Goal: Transaction & Acquisition: Book appointment/travel/reservation

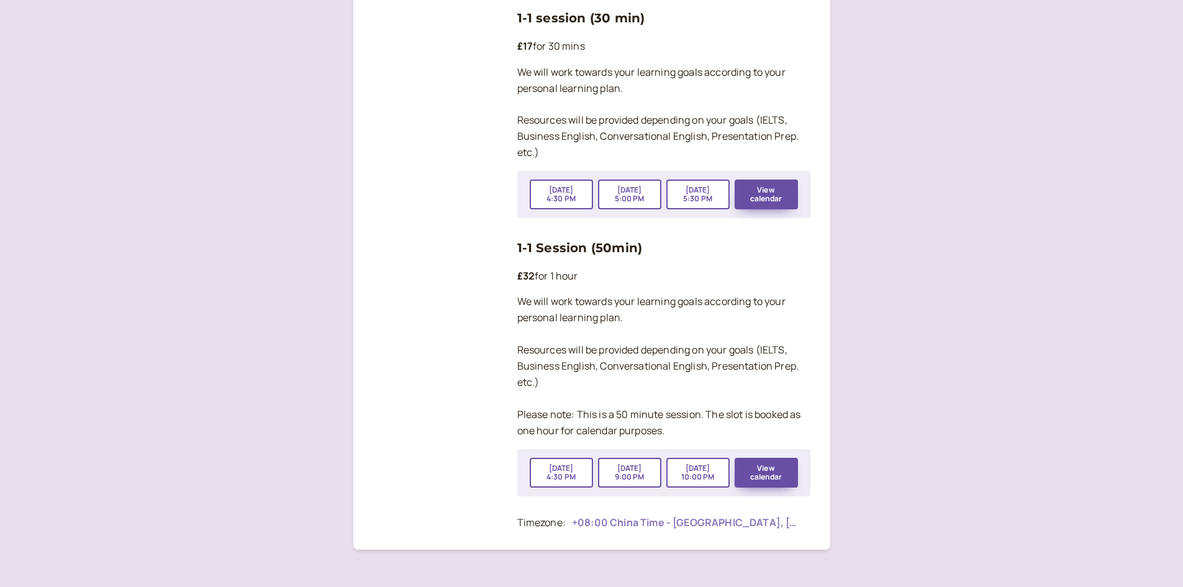
scroll to position [2078, 0]
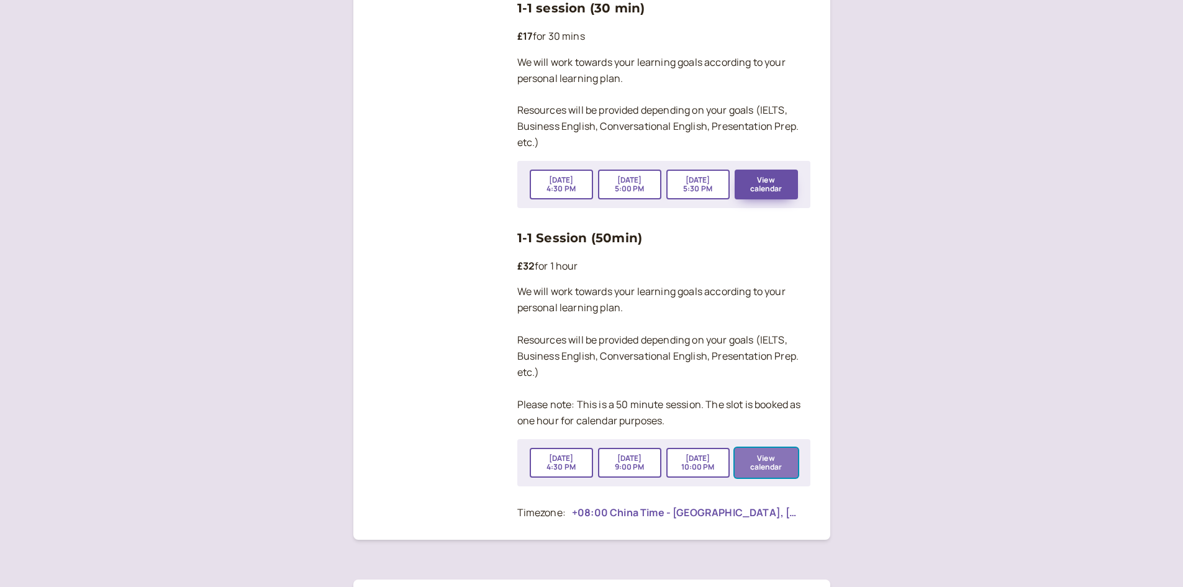
click at [769, 448] on button "View calendar" at bounding box center [766, 463] width 63 height 30
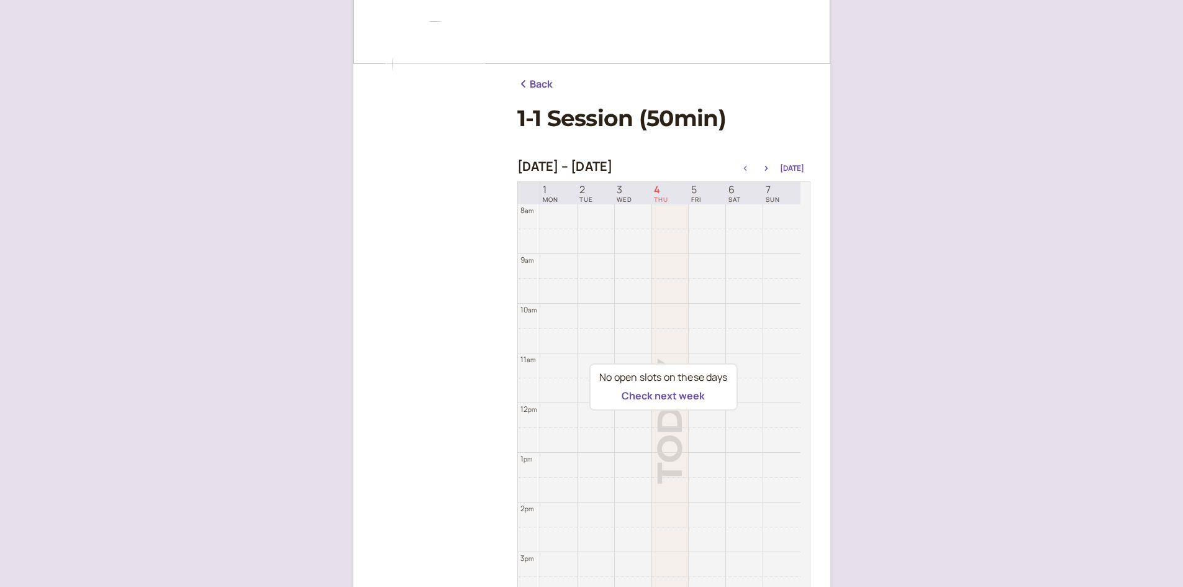
scroll to position [186, 0]
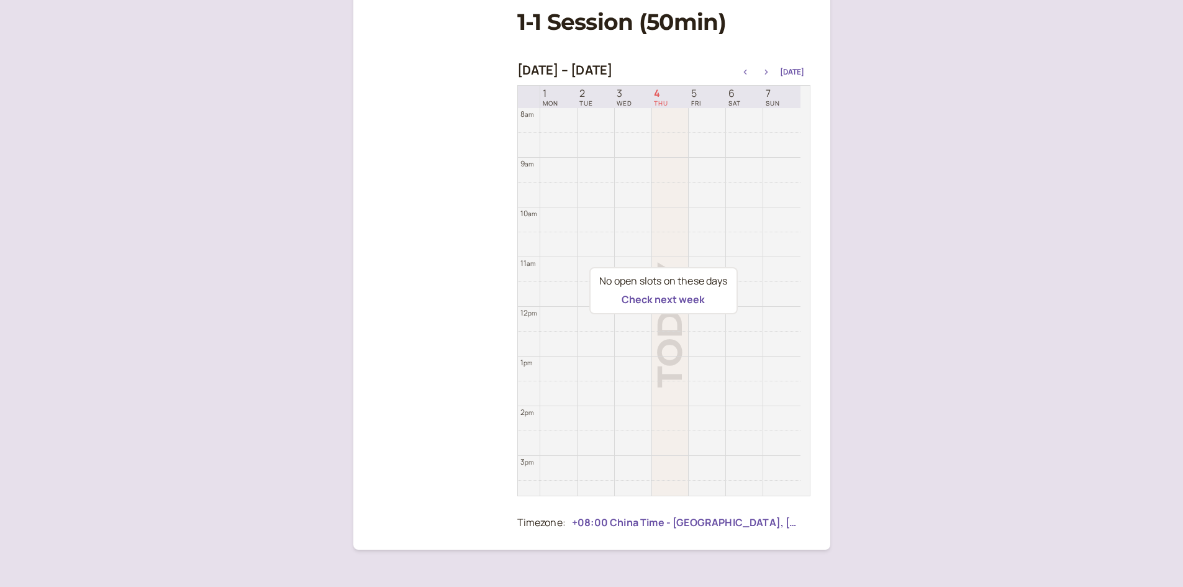
click at [766, 72] on icon "button" at bounding box center [766, 72] width 15 height 5
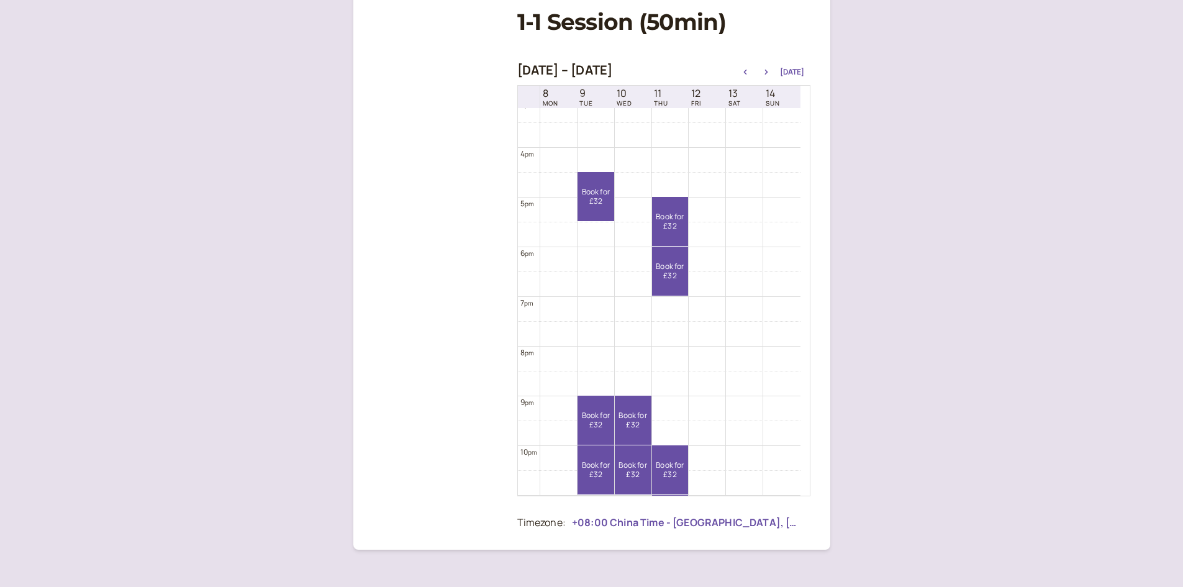
scroll to position [805, 0]
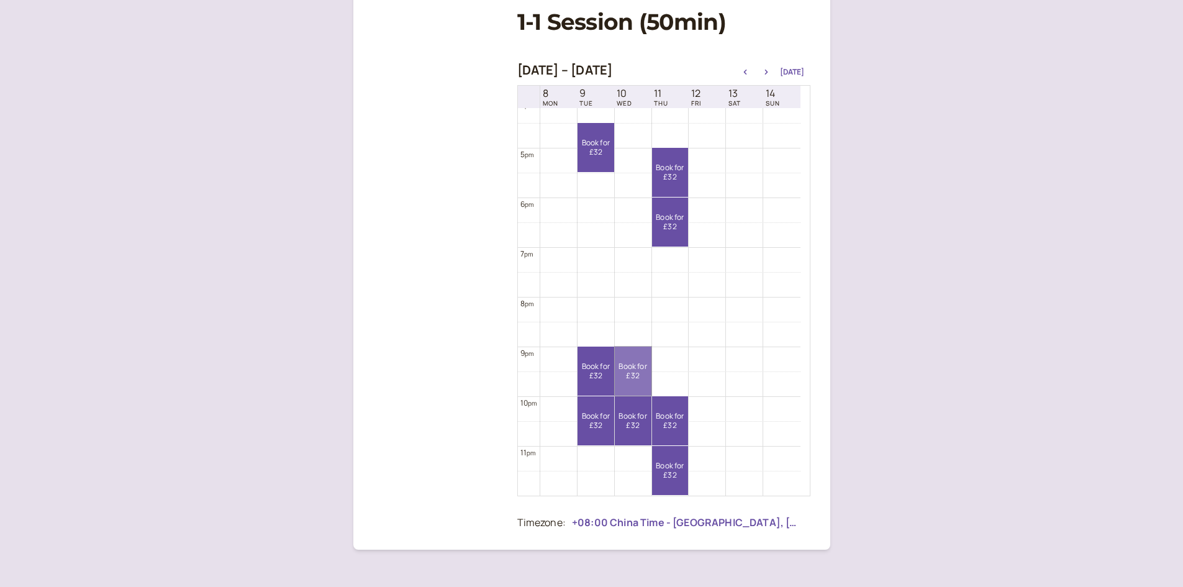
click at [634, 381] on link "Book for £32 £32" at bounding box center [633, 371] width 37 height 49
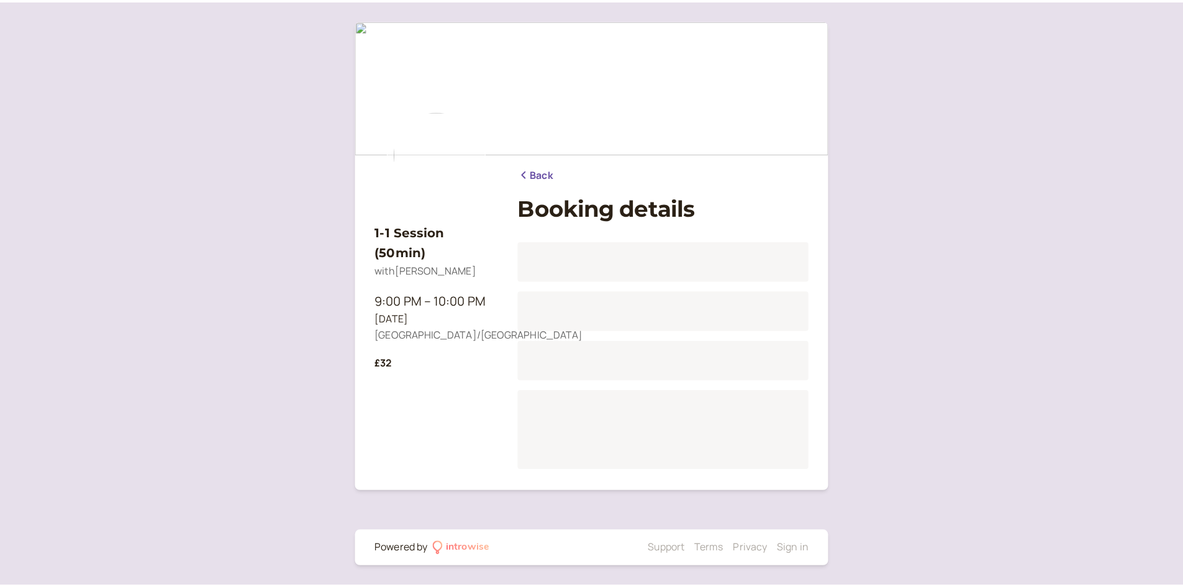
scroll to position [154, 0]
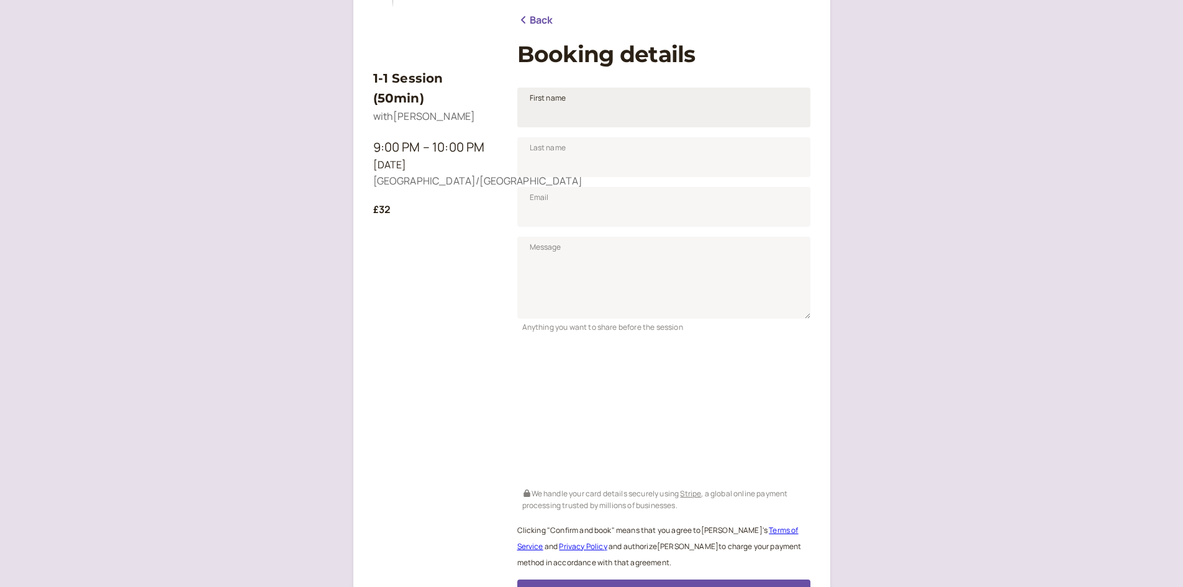
click at [564, 101] on span "First name" at bounding box center [548, 98] width 37 height 12
click at [564, 101] on input "First name" at bounding box center [663, 108] width 293 height 40
type input "Do Do"
click at [590, 166] on input "Last name" at bounding box center [663, 157] width 293 height 40
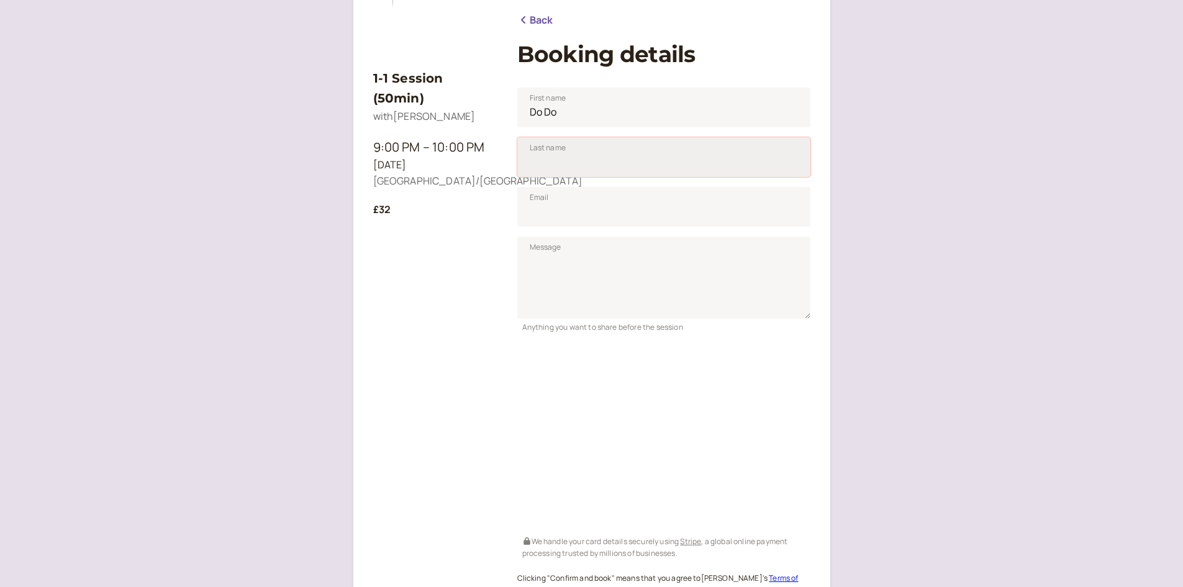
type input "So"
click at [580, 220] on input "Email" at bounding box center [663, 207] width 293 height 40
type input "[EMAIL_ADDRESS][DOMAIN_NAME]"
click at [605, 266] on textarea "Message" at bounding box center [663, 278] width 293 height 82
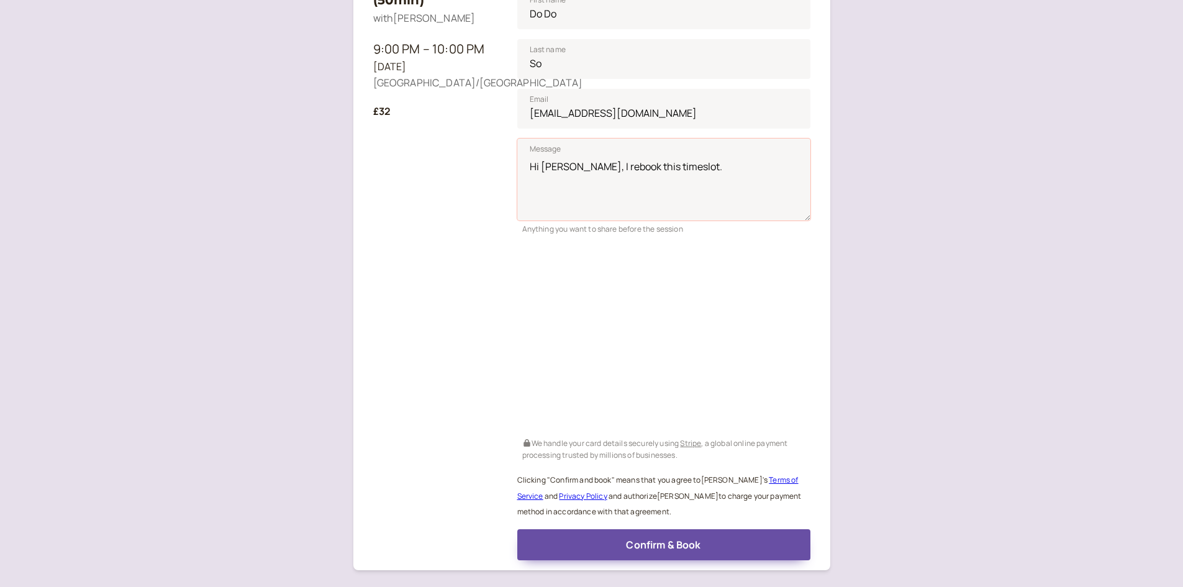
scroll to position [331, 0]
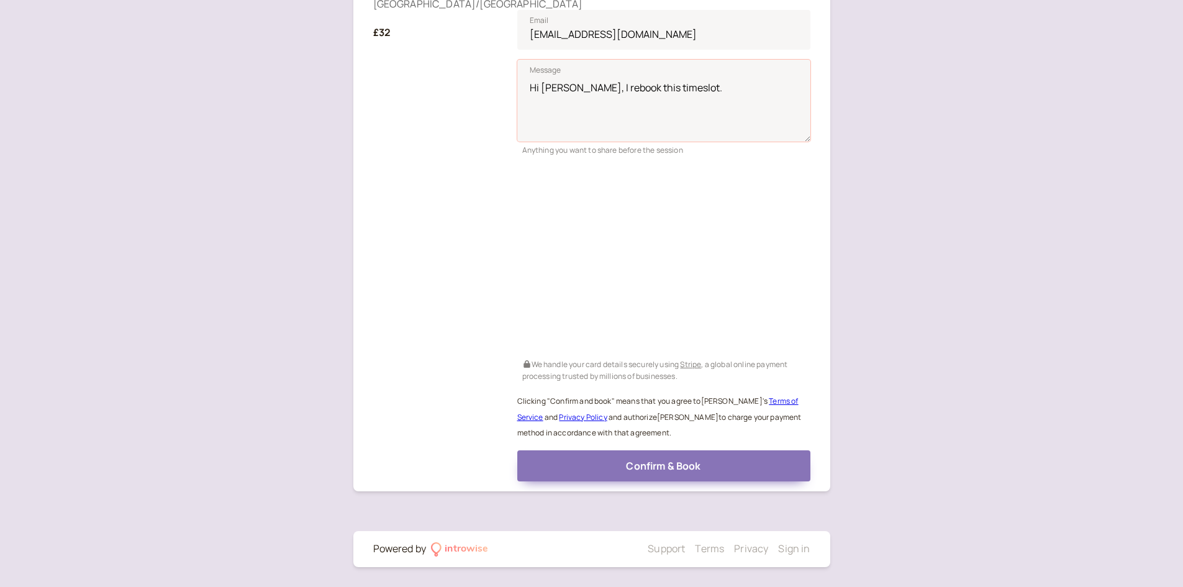
type textarea "Hi Emily, I rebook this timeslot."
click at [655, 473] on button "Confirm & Book" at bounding box center [663, 465] width 293 height 31
